Goal: Task Accomplishment & Management: Use online tool/utility

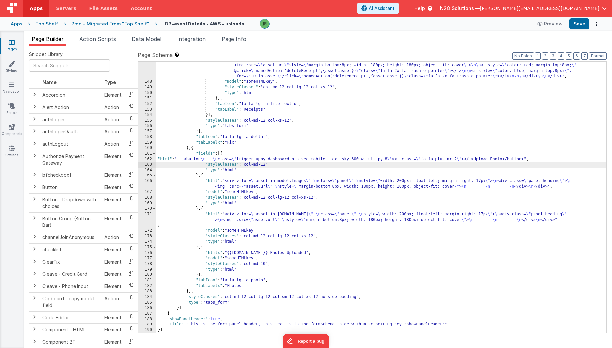
scroll to position [914, 0]
click at [12, 44] on icon at bounding box center [12, 42] width 6 height 7
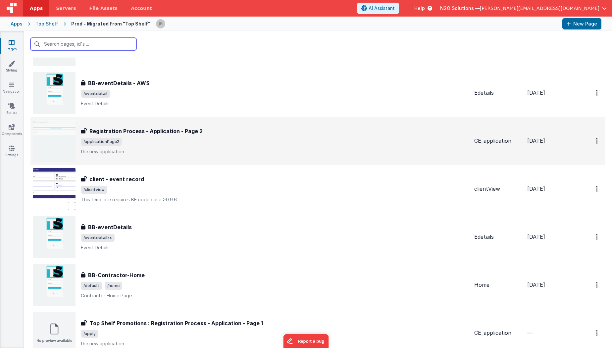
scroll to position [56, 0]
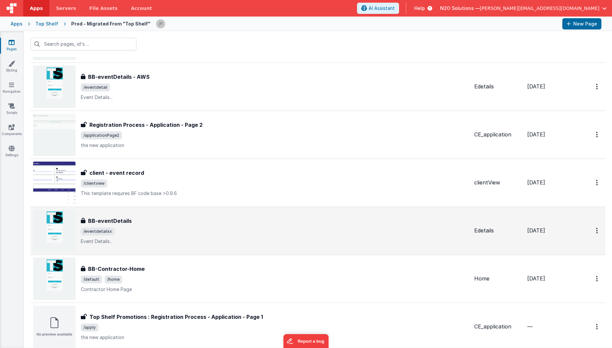
click at [247, 220] on div "BB-eventDetails" at bounding box center [275, 221] width 388 height 8
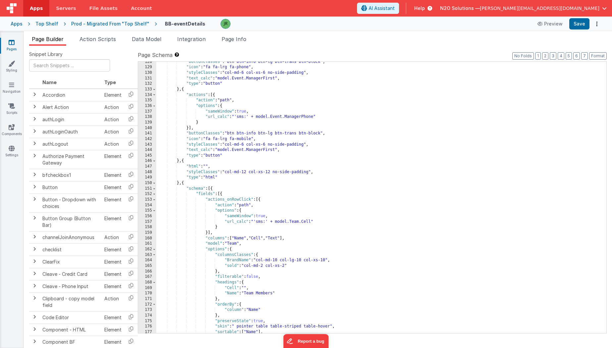
scroll to position [752, 0]
click at [349, 97] on div ""buttonClasses" : "btn btn-info btn-lg btn-trans btn-block" , "icon" : "fa fa-l…" at bounding box center [381, 200] width 450 height 282
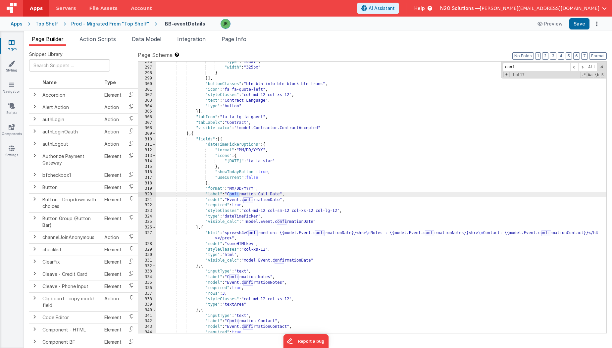
scroll to position [1679, 0]
type input "confi"
click at [261, 206] on div ""type" : "modal" , "width" : "325px" } }] , "buttonClasses" : "btn btn-info btn…" at bounding box center [381, 200] width 450 height 282
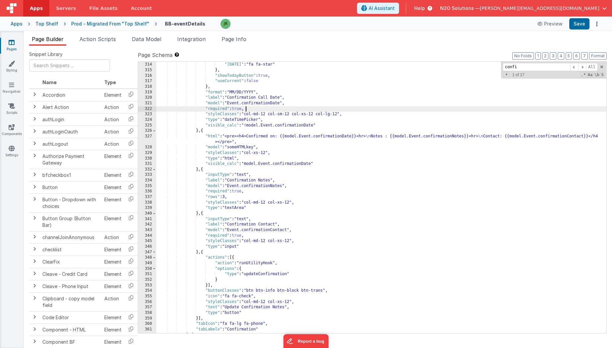
scroll to position [1775, 0]
click at [239, 39] on span "Page Info" at bounding box center [233, 39] width 25 height 7
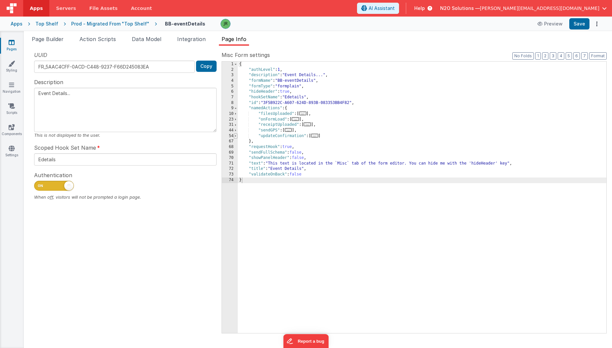
click at [237, 135] on span at bounding box center [236, 136] width 4 height 6
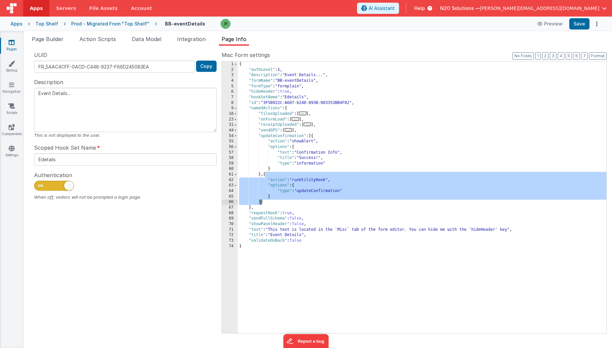
drag, startPoint x: 265, startPoint y: 174, endPoint x: 260, endPoint y: 201, distance: 27.3
click at [260, 201] on div "{ "authLevel" : 1 , "description" : "Event Details..." , "formName" : "BB-event…" at bounding box center [422, 203] width 368 height 282
click at [312, 137] on div "{ "authLevel" : 1 , "description" : "Event Details..." , "formName" : "BB-event…" at bounding box center [422, 203] width 368 height 282
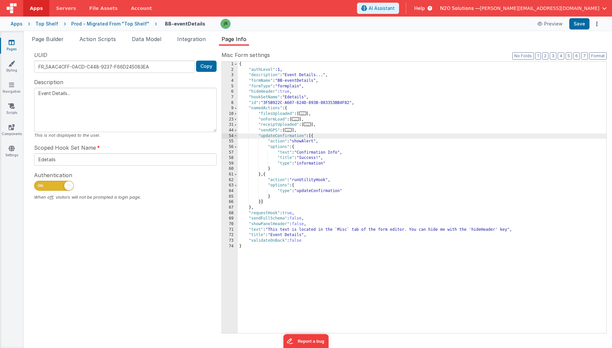
paste textarea
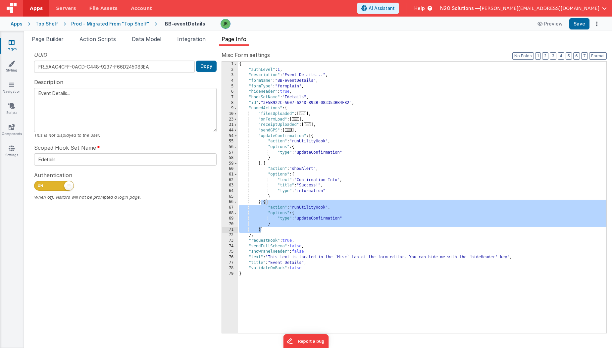
drag, startPoint x: 259, startPoint y: 203, endPoint x: 260, endPoint y: 229, distance: 26.8
click at [260, 229] on div "{ "authLevel" : 1 , "description" : "Event Details..." , "formName" : "BB-event…" at bounding box center [422, 203] width 368 height 282
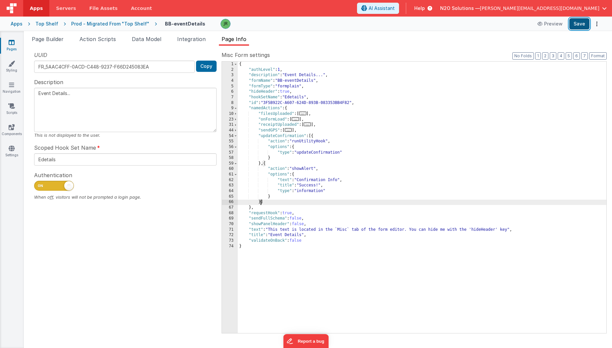
click at [577, 25] on button "Save" at bounding box center [579, 23] width 20 height 11
